Goal: Navigation & Orientation: Understand site structure

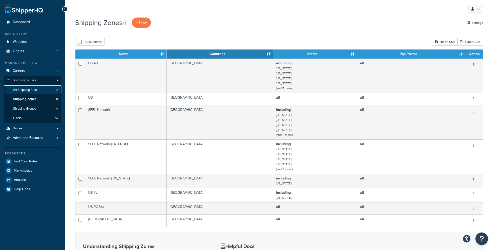
click at [34, 91] on span "All Shipping Rules" at bounding box center [25, 90] width 25 height 4
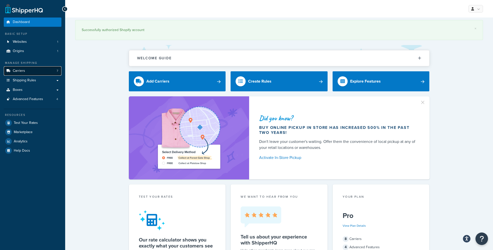
click at [17, 73] on span "Carriers" at bounding box center [19, 71] width 12 height 4
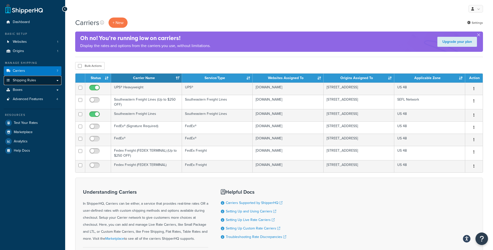
click at [25, 82] on span "Shipping Rules" at bounding box center [24, 80] width 23 height 4
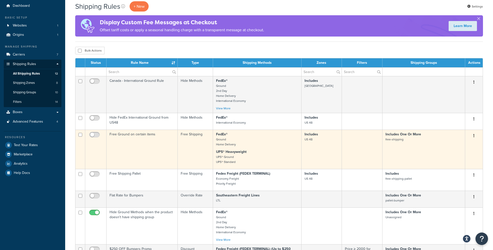
scroll to position [30, 0]
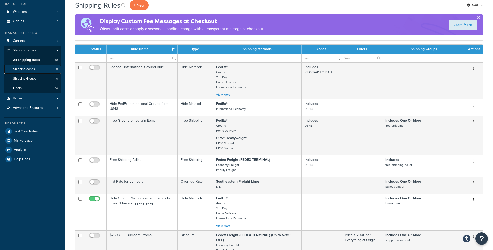
click at [31, 67] on span "Shipping Zones" at bounding box center [24, 69] width 22 height 4
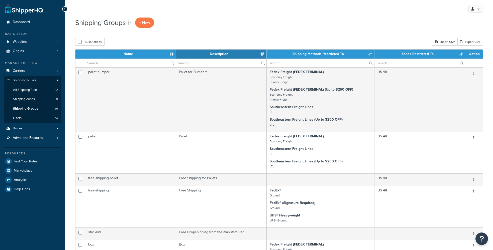
select select "15"
click at [16, 122] on link "Filters 14" at bounding box center [33, 118] width 58 height 9
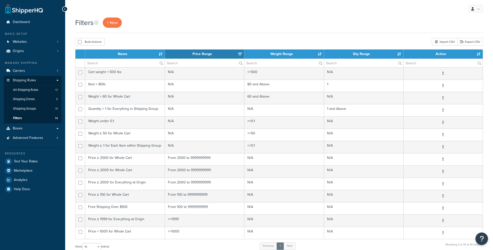
select select "15"
click at [17, 129] on span "Boxes" at bounding box center [18, 129] width 10 height 4
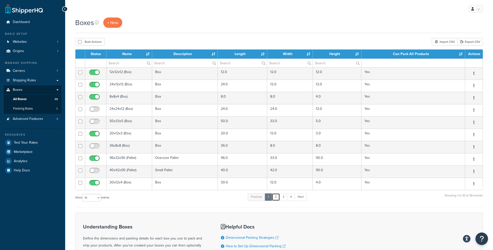
click at [277, 199] on link "2" at bounding box center [276, 198] width 8 height 8
click at [285, 199] on link "3" at bounding box center [283, 198] width 8 height 8
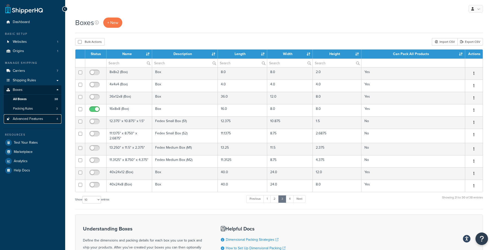
click at [21, 119] on span "Advanced Features" at bounding box center [28, 119] width 30 height 4
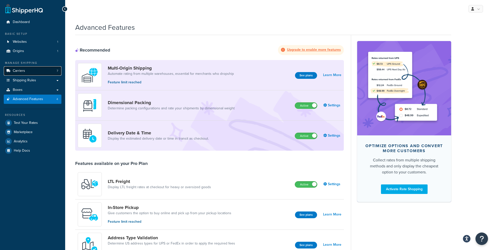
click at [30, 73] on link "Carriers 7" at bounding box center [33, 70] width 58 height 9
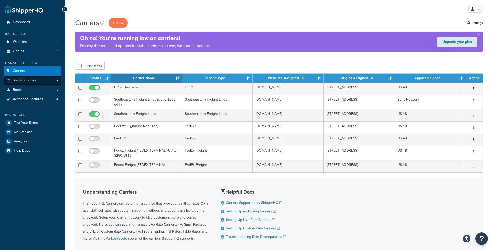
click at [22, 83] on link "Shipping Rules" at bounding box center [33, 80] width 58 height 9
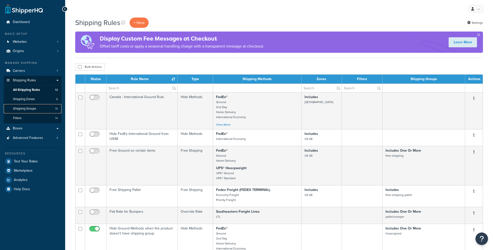
click at [34, 109] on span "Shipping Groups" at bounding box center [24, 109] width 23 height 4
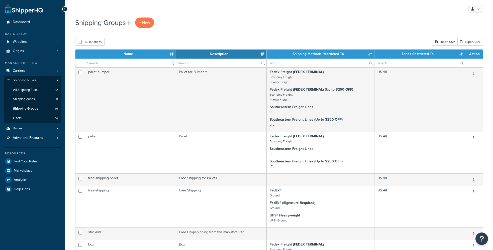
select select "15"
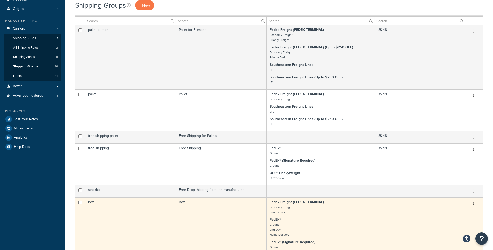
scroll to position [30, 0]
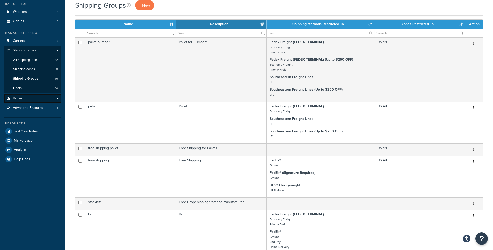
click at [22, 102] on link "Boxes" at bounding box center [33, 98] width 58 height 9
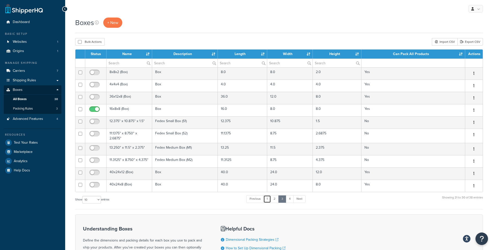
click at [266, 200] on link "1" at bounding box center [268, 200] width 8 height 8
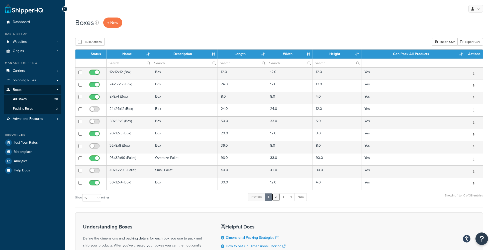
click at [279, 198] on link "2" at bounding box center [276, 198] width 8 height 8
click at [292, 199] on link "4" at bounding box center [290, 198] width 8 height 8
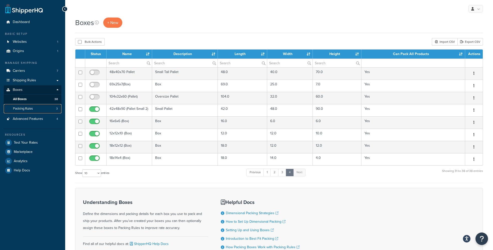
click at [25, 109] on span "Packing Rules" at bounding box center [23, 109] width 20 height 4
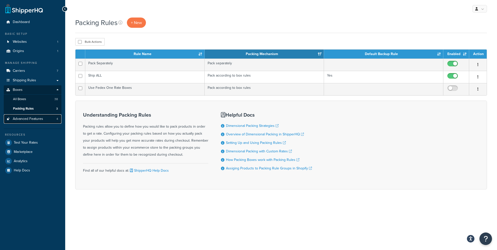
click at [15, 119] on span "Advanced Features" at bounding box center [28, 119] width 30 height 4
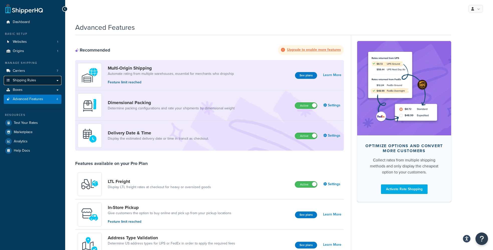
click at [25, 78] on span "Shipping Rules" at bounding box center [24, 80] width 23 height 4
